Goal: Transaction & Acquisition: Purchase product/service

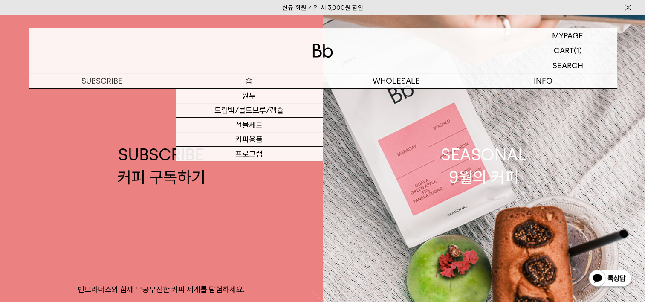
click at [250, 83] on p "숍" at bounding box center [249, 80] width 147 height 15
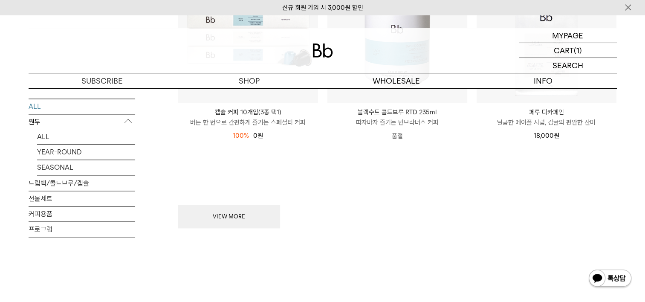
scroll to position [1166, 0]
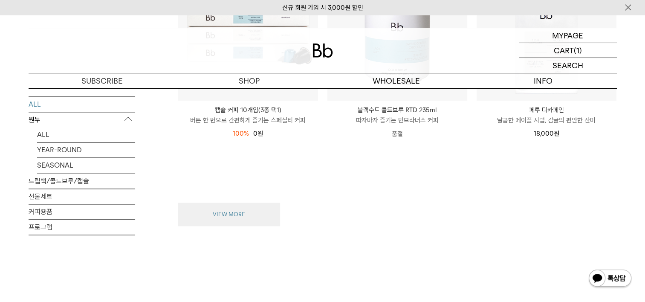
click at [217, 203] on button "VIEW MORE" at bounding box center [229, 215] width 102 height 24
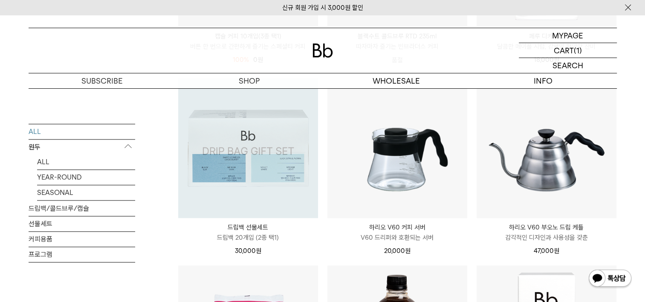
scroll to position [1252, 0]
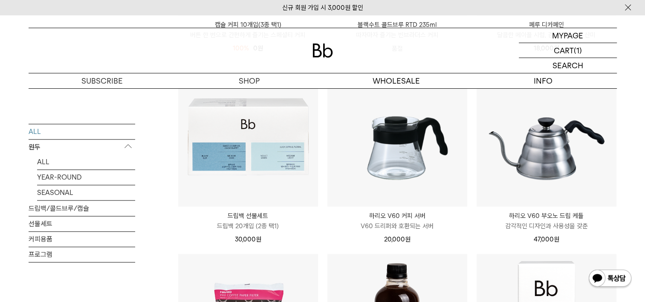
click at [38, 150] on p "원두" at bounding box center [82, 146] width 107 height 15
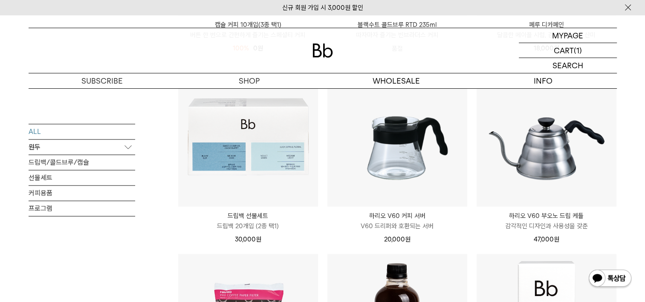
click at [127, 145] on p "원두" at bounding box center [82, 146] width 107 height 15
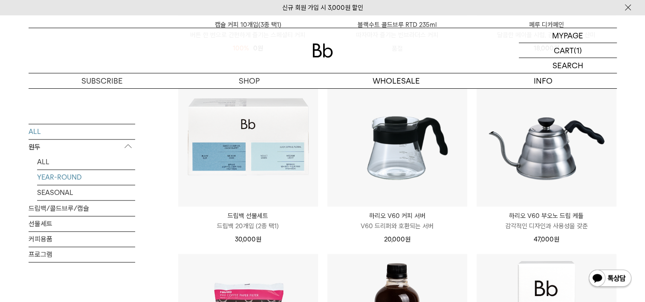
click at [43, 179] on link "YEAR-ROUND" at bounding box center [86, 177] width 98 height 15
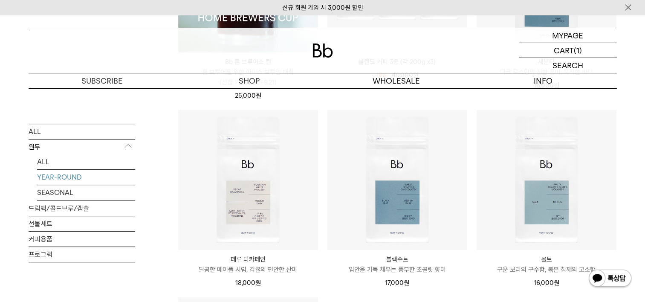
scroll to position [256, 0]
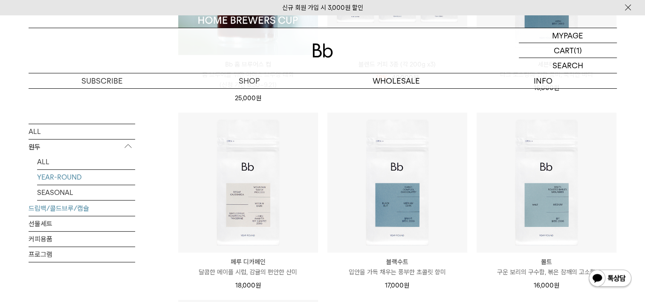
click at [85, 208] on link "드립백/콜드브루/캡슐" at bounding box center [82, 208] width 107 height 15
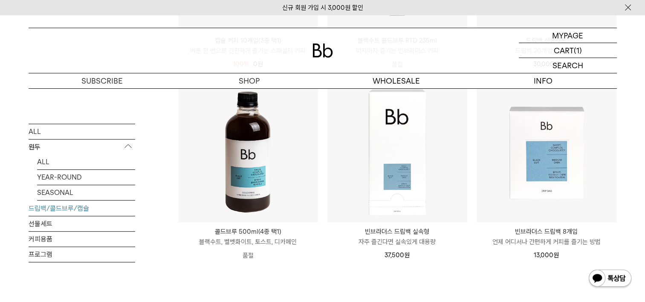
scroll to position [472, 0]
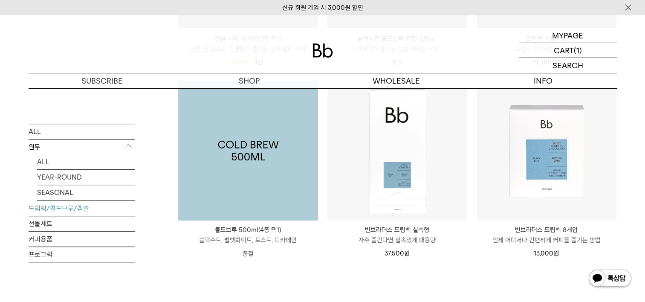
click at [230, 162] on img at bounding box center [248, 151] width 140 height 140
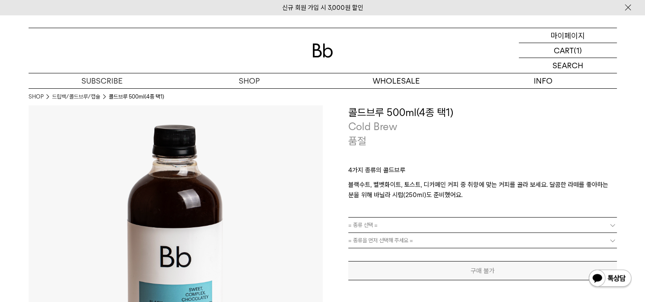
click at [561, 38] on p "마이페이지" at bounding box center [568, 35] width 34 height 14
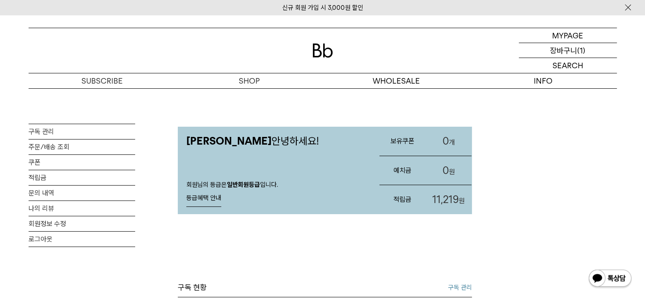
click at [559, 48] on p "장바구니" at bounding box center [563, 50] width 27 height 14
